Goal: Use online tool/utility

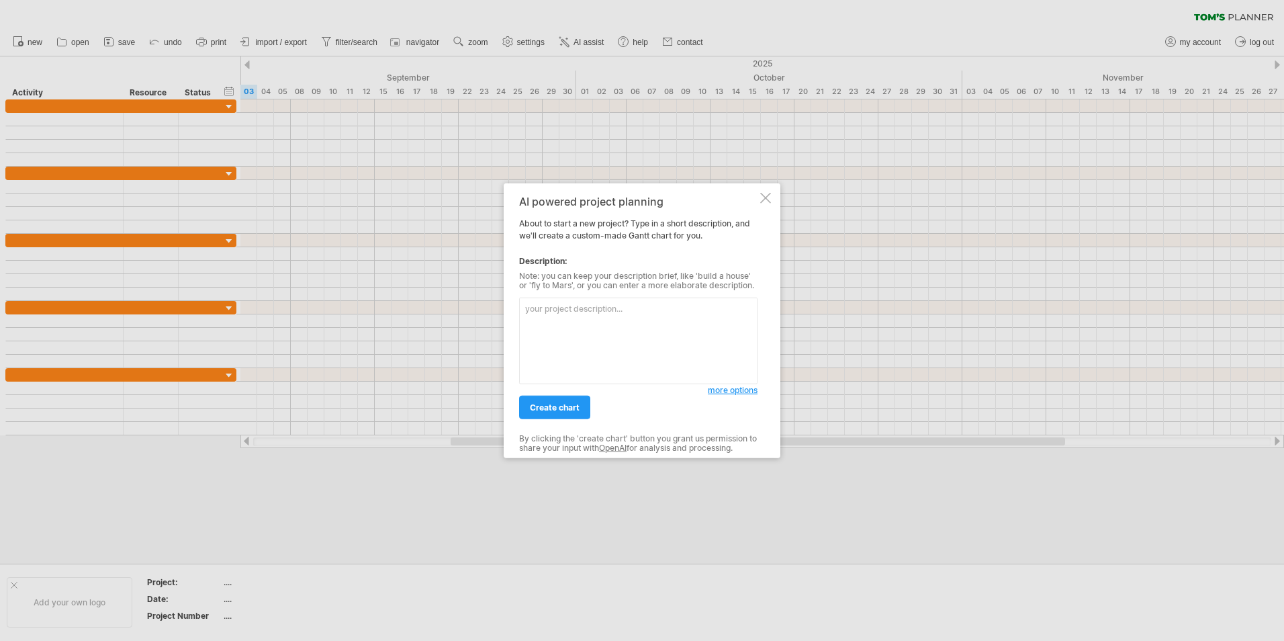
click at [543, 318] on textarea at bounding box center [638, 341] width 238 height 87
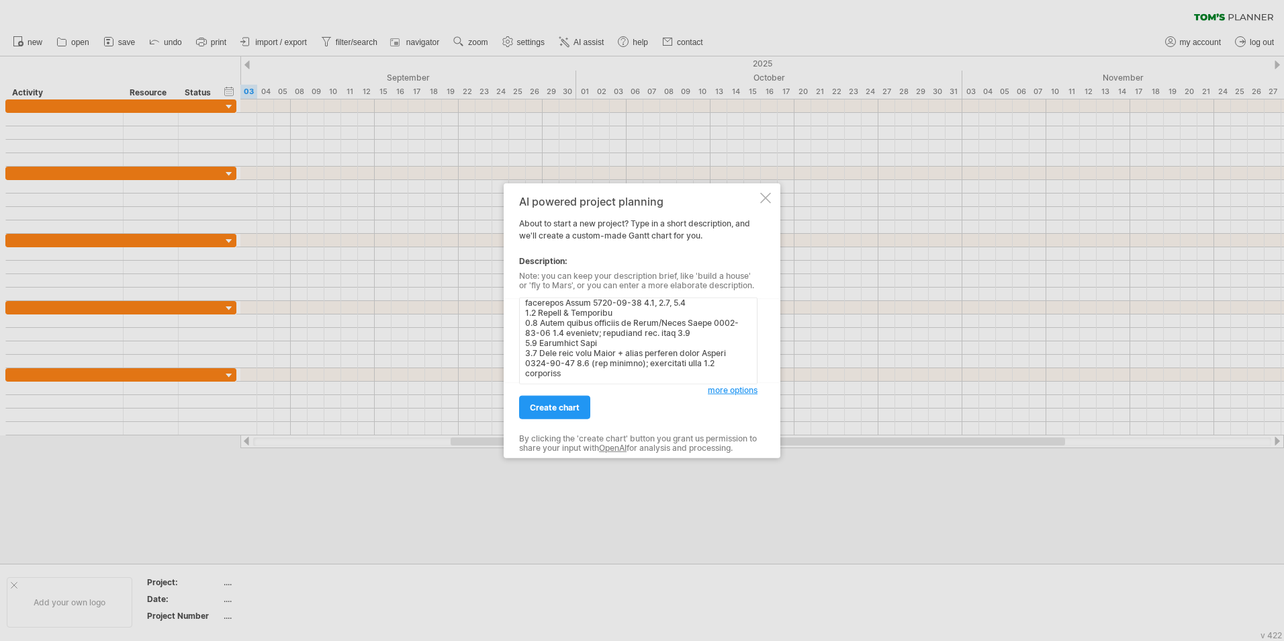
scroll to position [213, 0]
type textarea "lorem i DOL SIT AM Cons Adipi(e) Sed doei Temporincid(u) / Labor 2.3 Etdol & Ma…"
click at [584, 398] on link "create chart" at bounding box center [554, 408] width 71 height 24
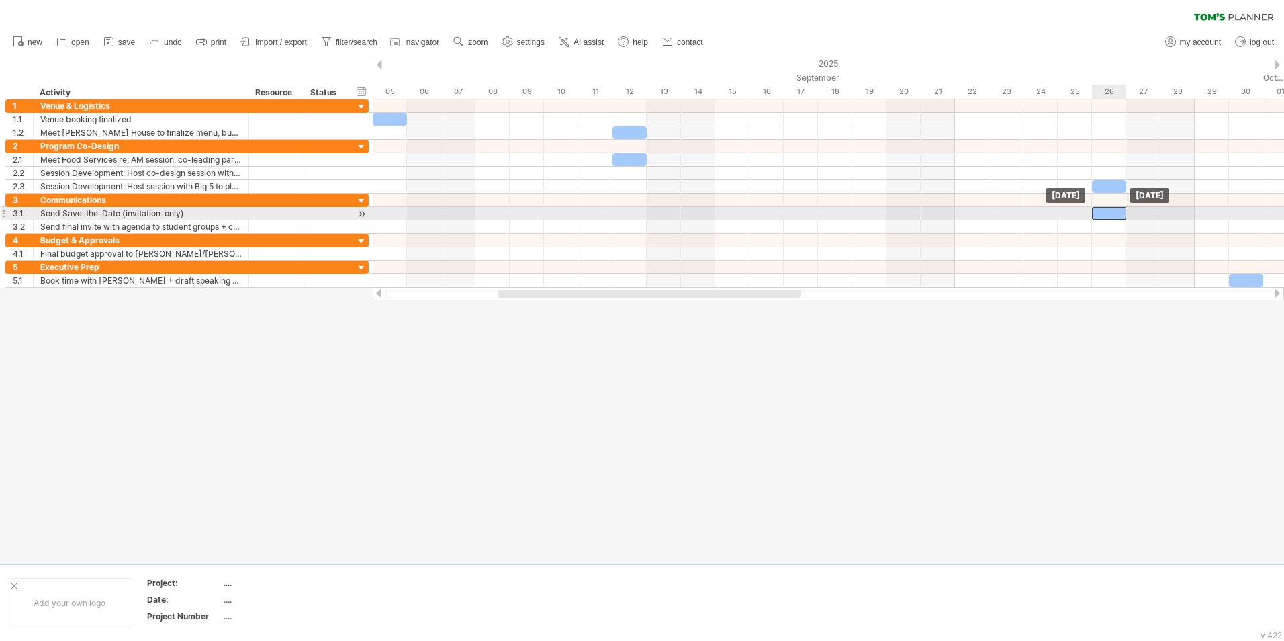
click at [1096, 210] on div at bounding box center [1109, 213] width 34 height 13
drag, startPoint x: 1076, startPoint y: 218, endPoint x: 955, endPoint y: 219, distance: 120.3
click at [955, 219] on span at bounding box center [955, 213] width 5 height 13
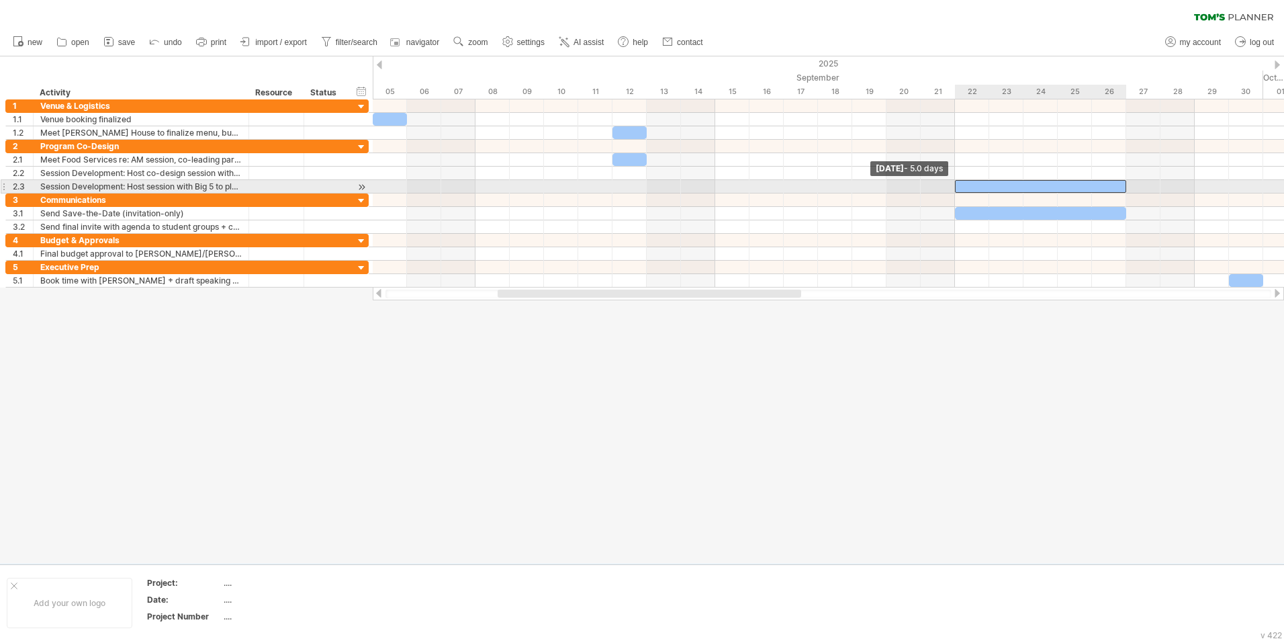
drag, startPoint x: 1092, startPoint y: 187, endPoint x: 963, endPoint y: 190, distance: 129.7
click at [963, 190] on div at bounding box center [1040, 186] width 171 height 13
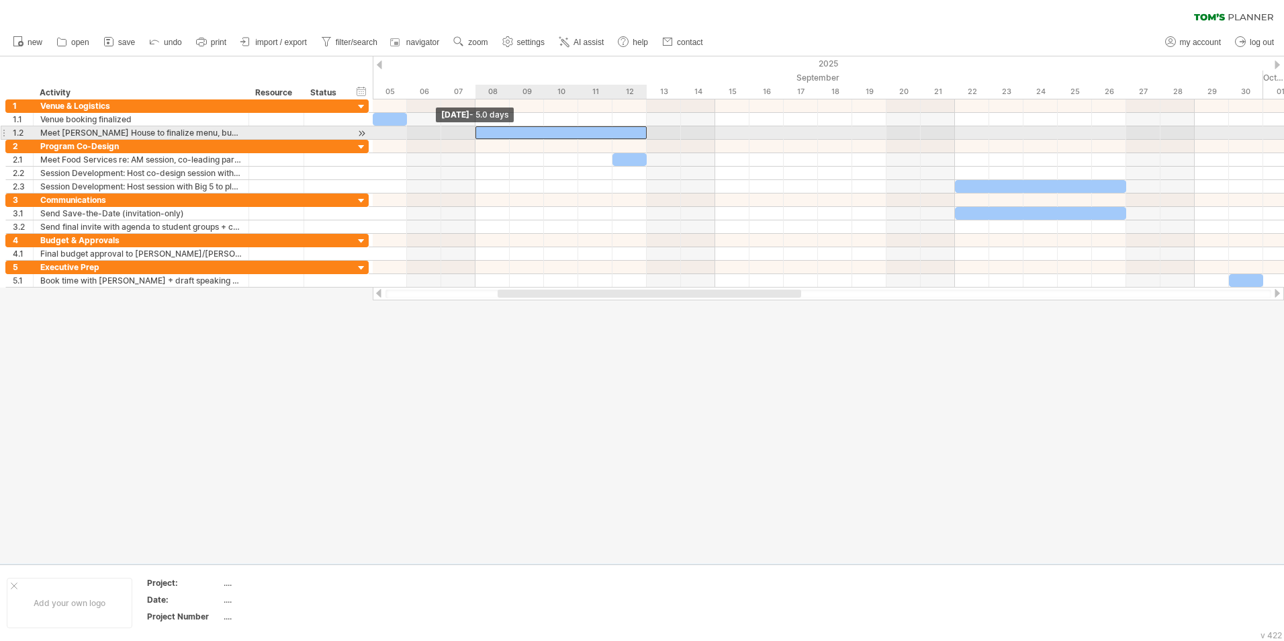
drag, startPoint x: 615, startPoint y: 130, endPoint x: 484, endPoint y: 134, distance: 131.1
click at [484, 134] on div at bounding box center [561, 132] width 171 height 13
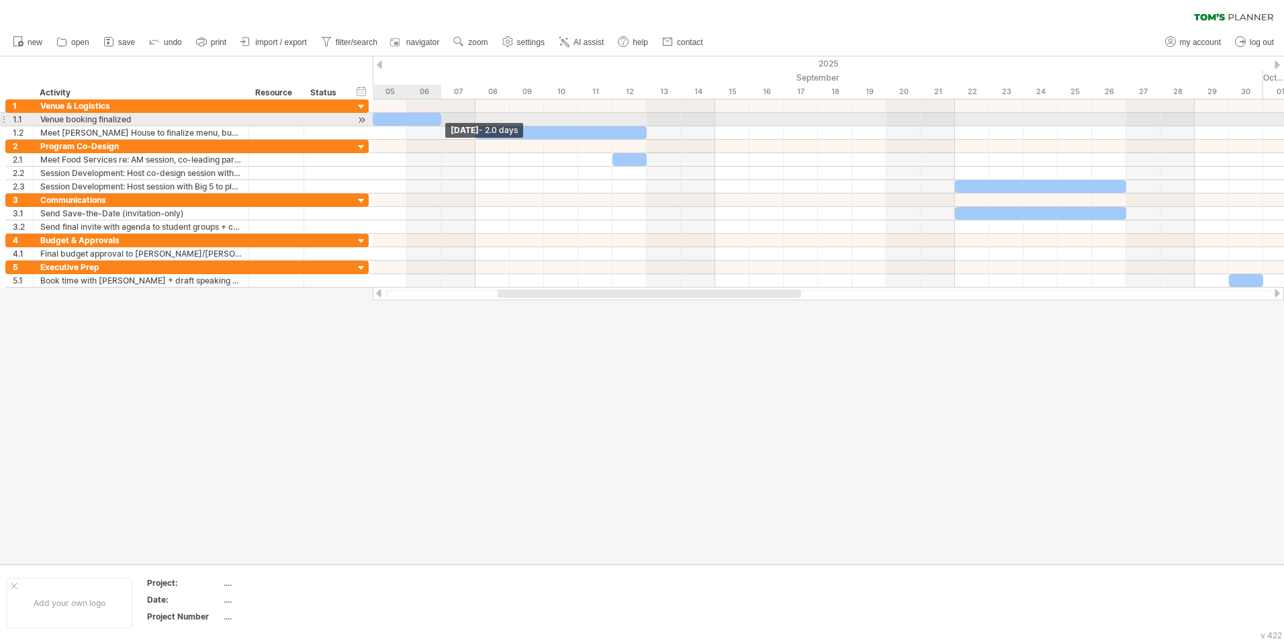
drag, startPoint x: 407, startPoint y: 118, endPoint x: 441, endPoint y: 119, distance: 33.6
click at [441, 120] on span at bounding box center [441, 119] width 5 height 13
drag, startPoint x: 440, startPoint y: 119, endPoint x: 410, endPoint y: 123, distance: 29.8
click at [410, 123] on div "[DATE] - 1.0 days [DATE] - 5.0 days" at bounding box center [829, 193] width 912 height 188
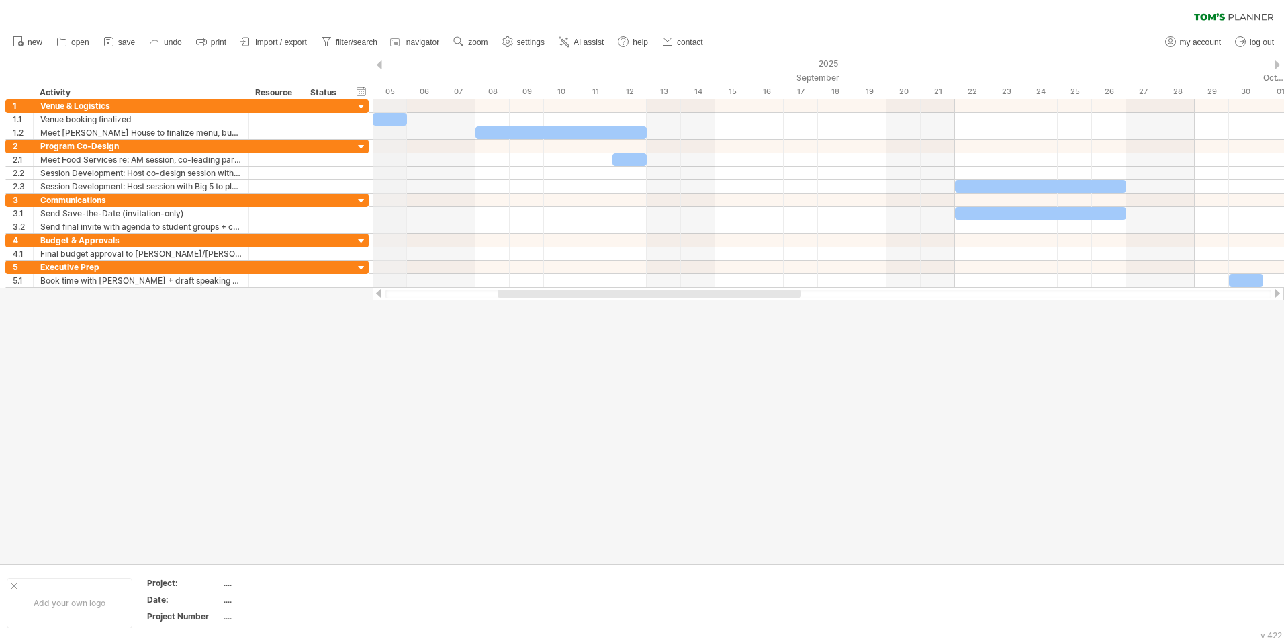
click at [380, 59] on div "2025" at bounding box center [1041, 63] width 3940 height 14
click at [378, 62] on div at bounding box center [379, 64] width 5 height 9
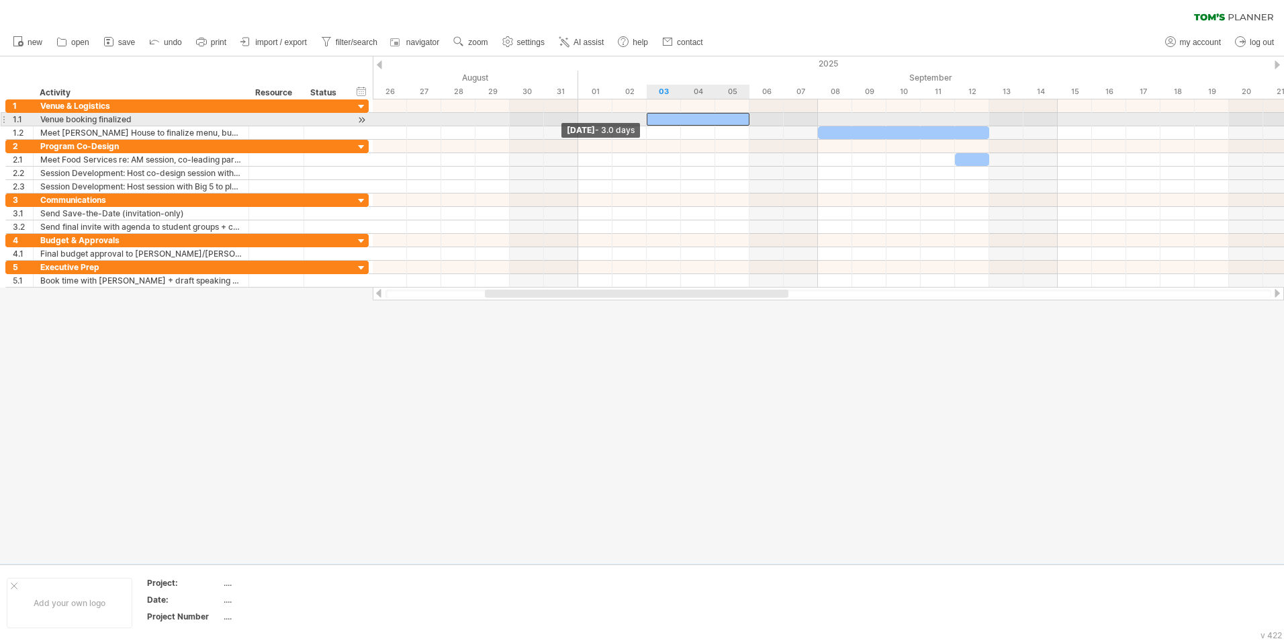
drag, startPoint x: 717, startPoint y: 120, endPoint x: 648, endPoint y: 121, distance: 68.5
click at [648, 121] on span at bounding box center [646, 119] width 5 height 13
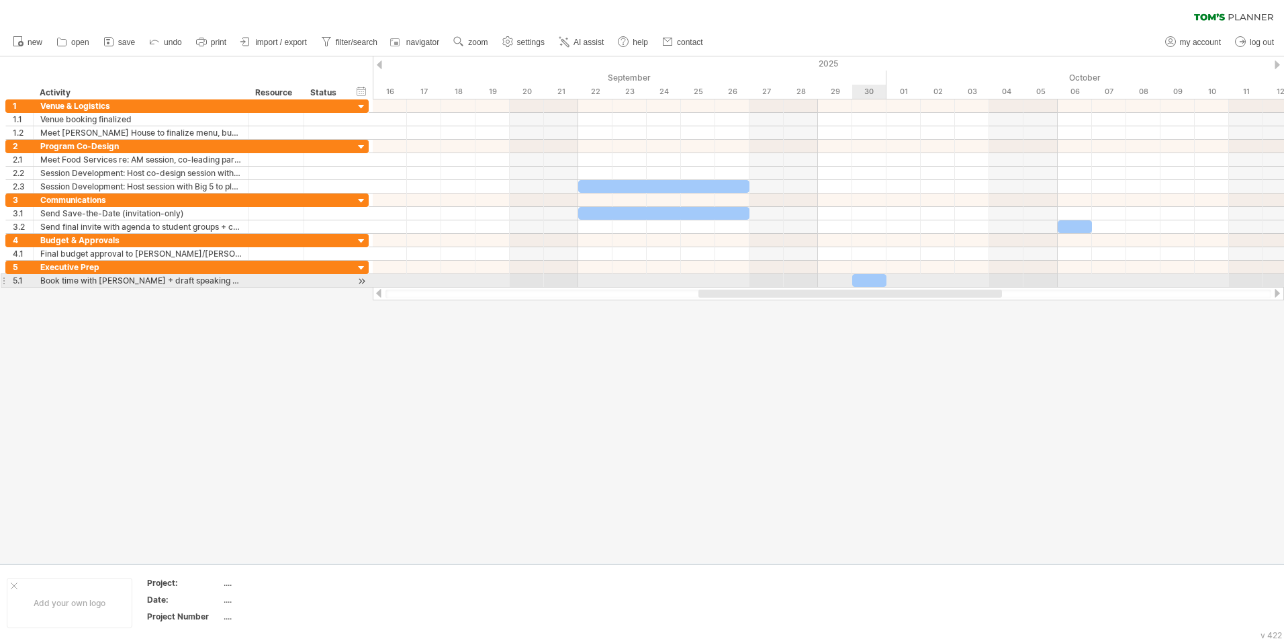
drag, startPoint x: 680, startPoint y: 292, endPoint x: 892, endPoint y: 288, distance: 212.3
click at [892, 288] on div at bounding box center [829, 293] width 912 height 13
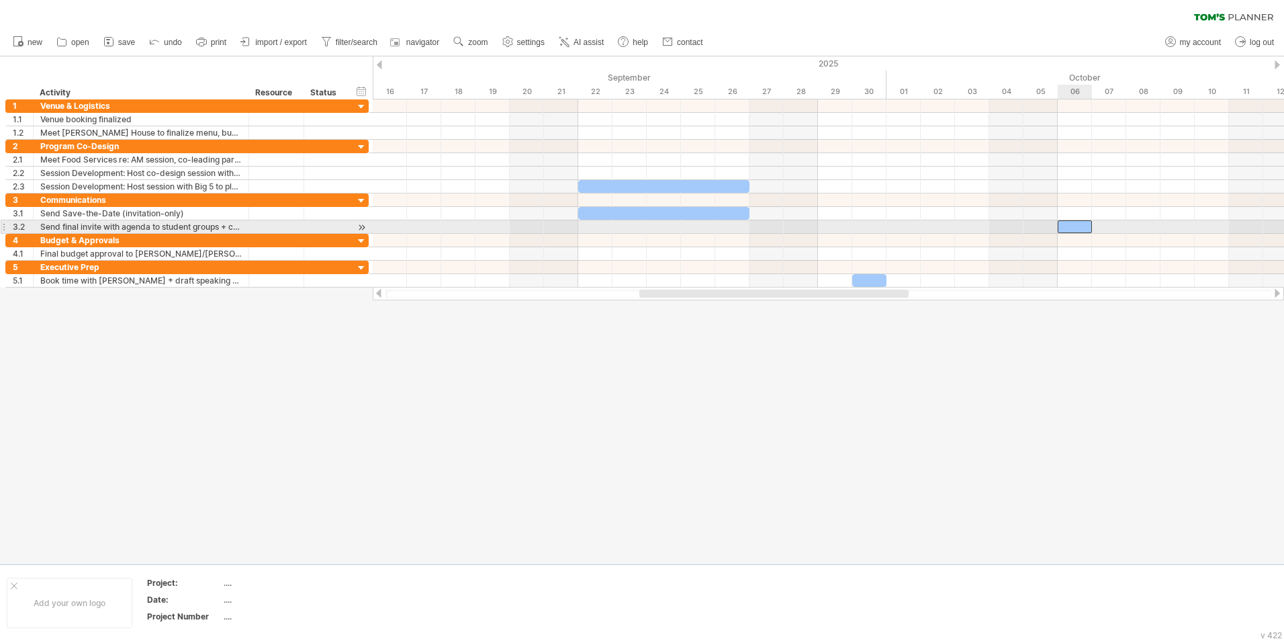
click at [1073, 226] on div at bounding box center [1075, 226] width 34 height 13
